Goal: Task Accomplishment & Management: Complete application form

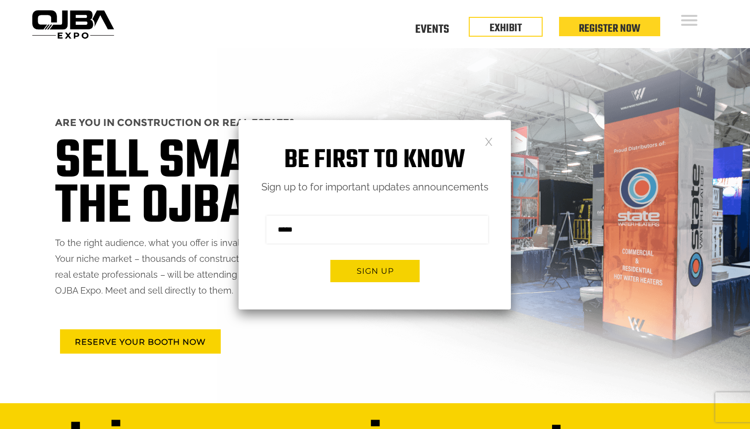
click at [489, 140] on link at bounding box center [489, 141] width 8 height 8
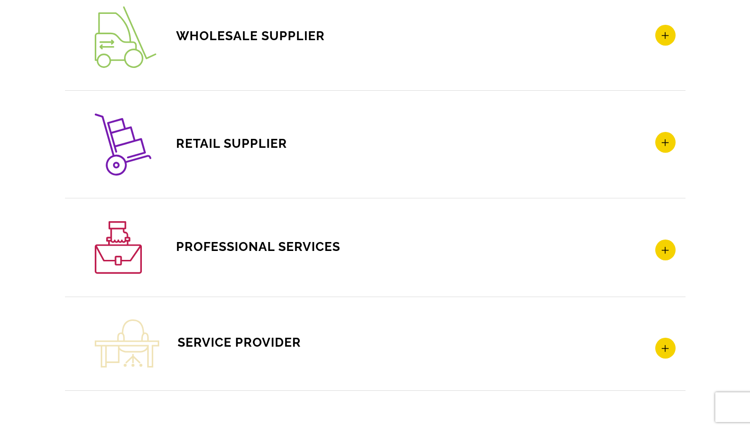
scroll to position [1555, 0]
click at [666, 243] on icon at bounding box center [665, 250] width 20 height 21
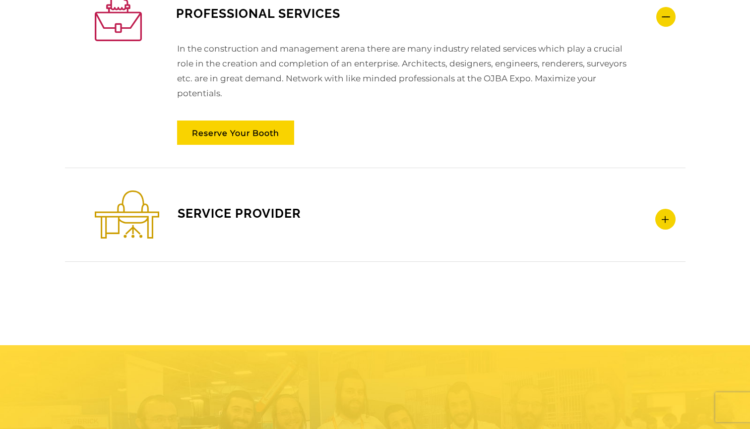
scroll to position [1684, 0]
click at [665, 224] on icon at bounding box center [665, 219] width 20 height 21
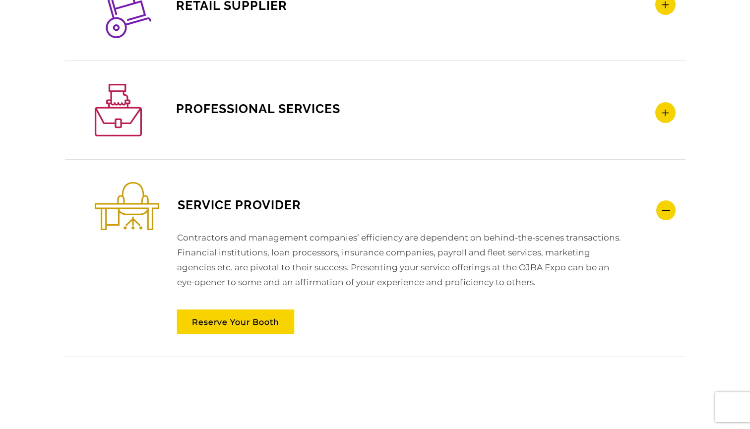
scroll to position [0, 0]
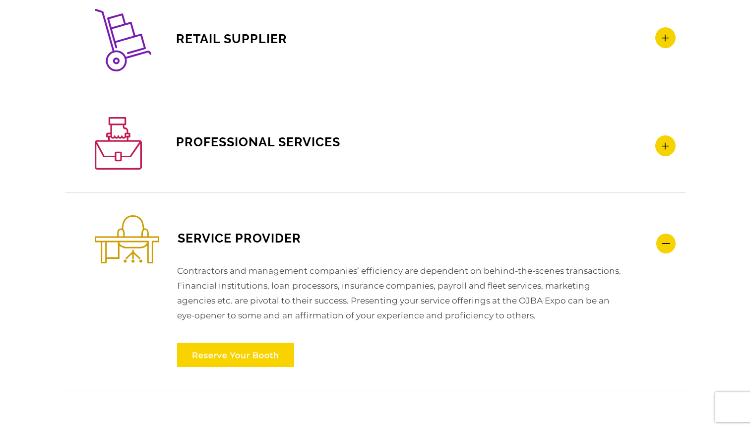
click at [252, 351] on link "Reserve Your Booth" at bounding box center [235, 355] width 117 height 24
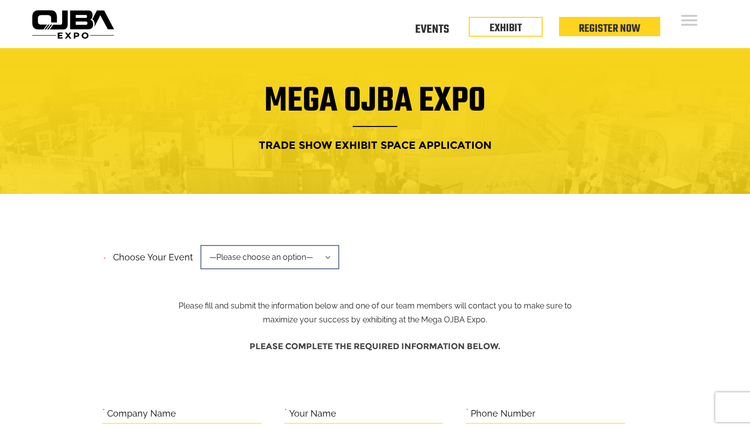
click at [304, 254] on span "—Please choose an option—" at bounding box center [269, 257] width 139 height 24
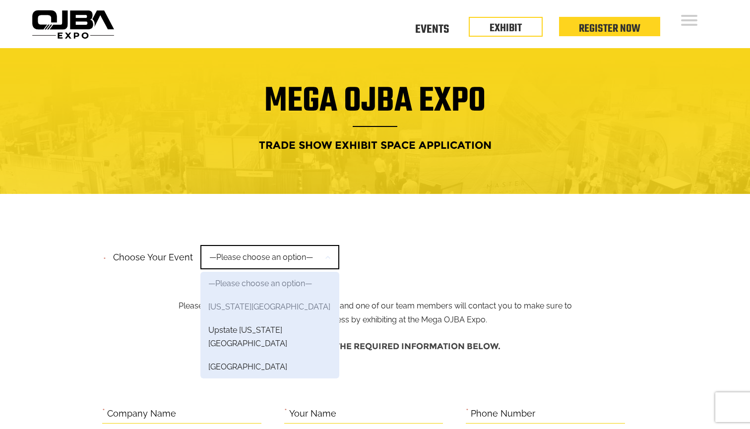
click at [286, 308] on link "[US_STATE][GEOGRAPHIC_DATA]" at bounding box center [269, 306] width 139 height 23
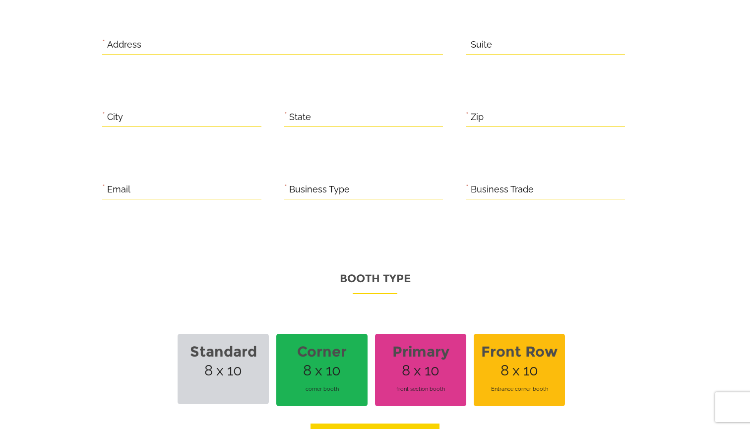
scroll to position [486, 0]
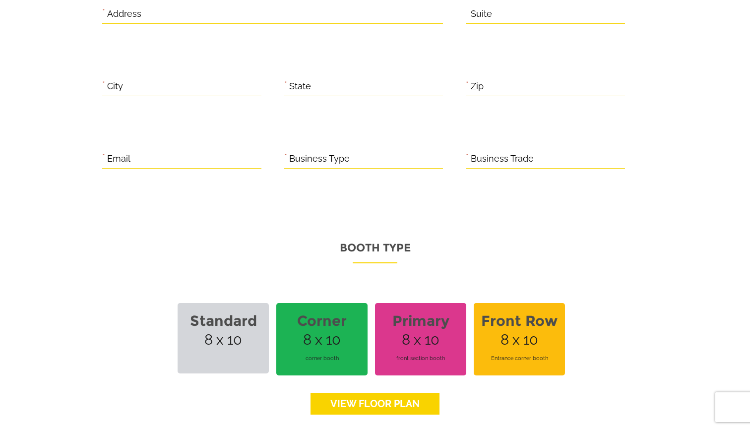
click at [408, 396] on link "View floor Plan" at bounding box center [375, 404] width 129 height 22
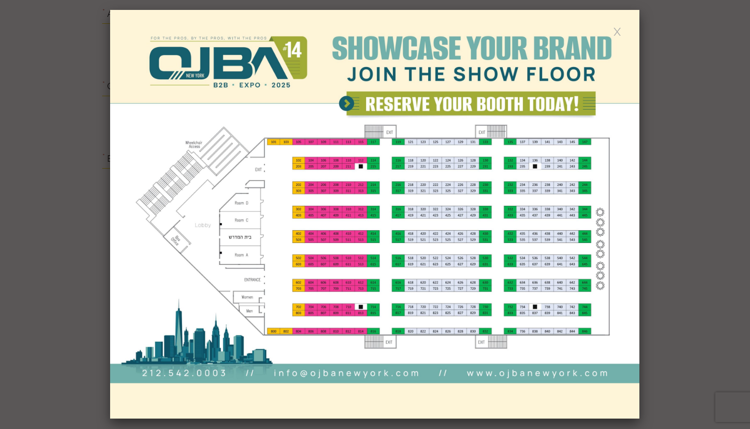
scroll to position [0, 0]
click at [615, 30] on link at bounding box center [617, 31] width 8 height 8
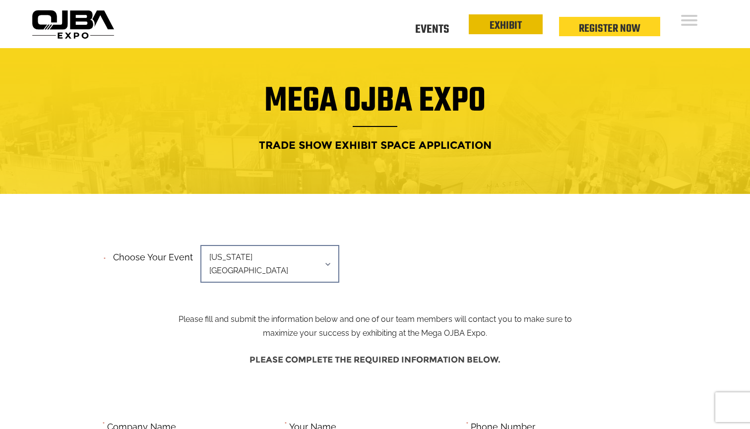
click at [516, 19] on link "EXHIBIT" at bounding box center [506, 25] width 32 height 17
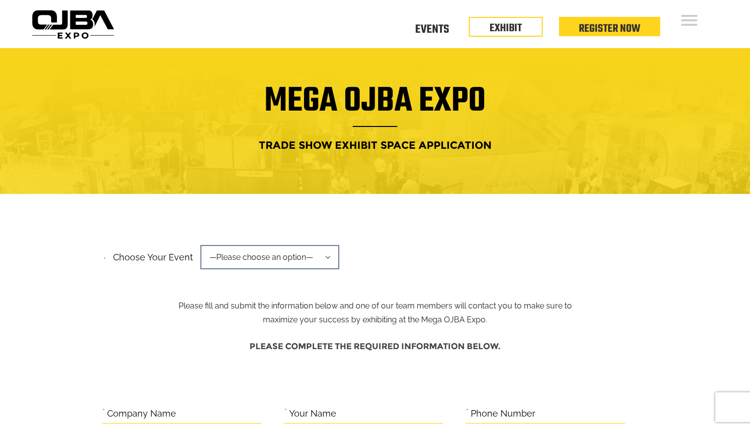
click at [310, 267] on span "—Please choose an option—" at bounding box center [269, 257] width 139 height 24
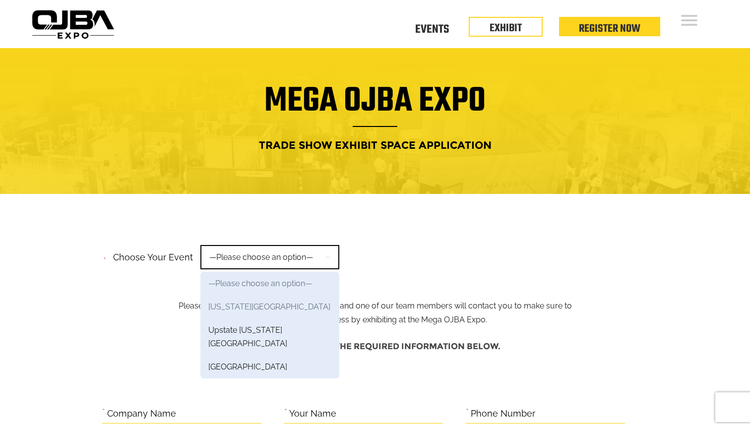
click at [287, 309] on link "[US_STATE][GEOGRAPHIC_DATA]" at bounding box center [269, 306] width 139 height 23
